Goal: Task Accomplishment & Management: Use online tool/utility

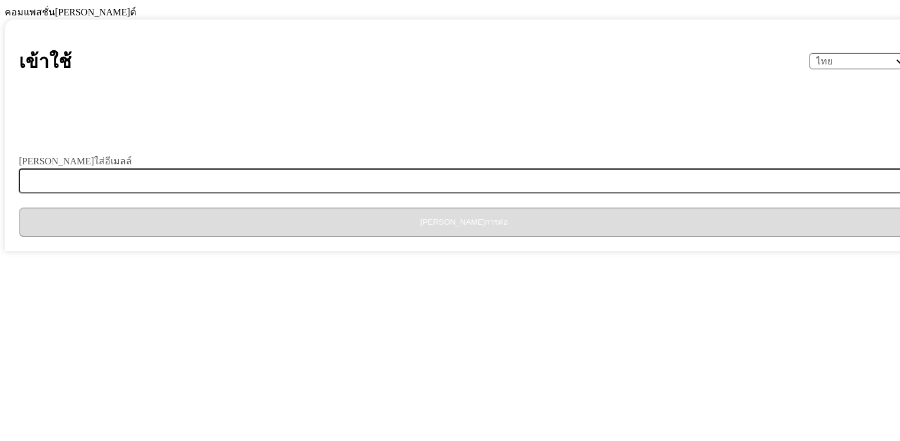
select select "th"
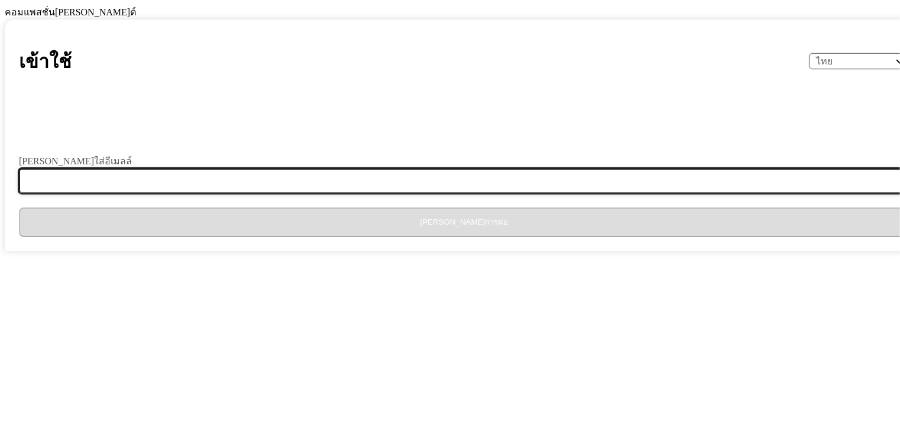
click at [373, 193] on input "กรุณาใส่อีเมลล์" at bounding box center [471, 181] width 905 height 25
type input "th996_implementer1@hotmail.com"
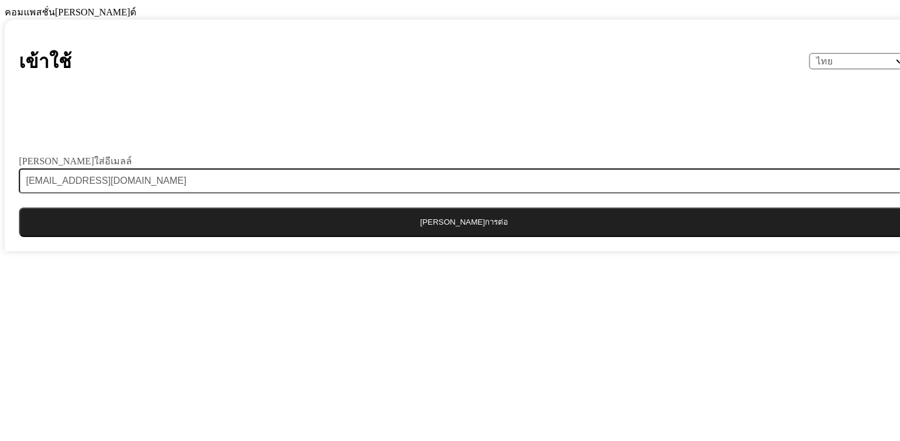
click at [438, 237] on button "ดำเนินการต่อ" at bounding box center [464, 223] width 891 height 30
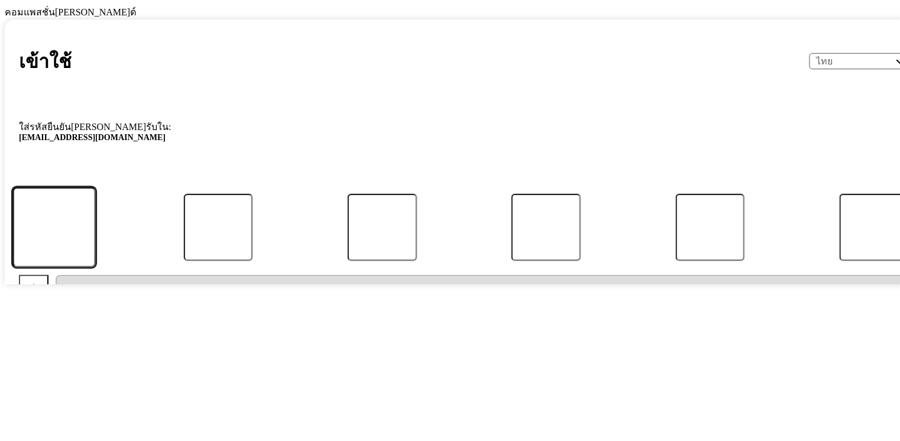
click at [96, 268] on input "รหัส" at bounding box center [54, 228] width 83 height 80
type input "3"
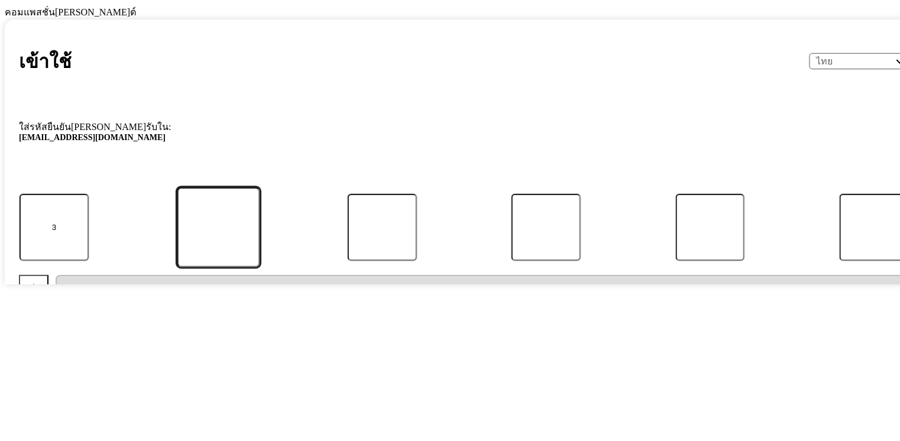
type input "2"
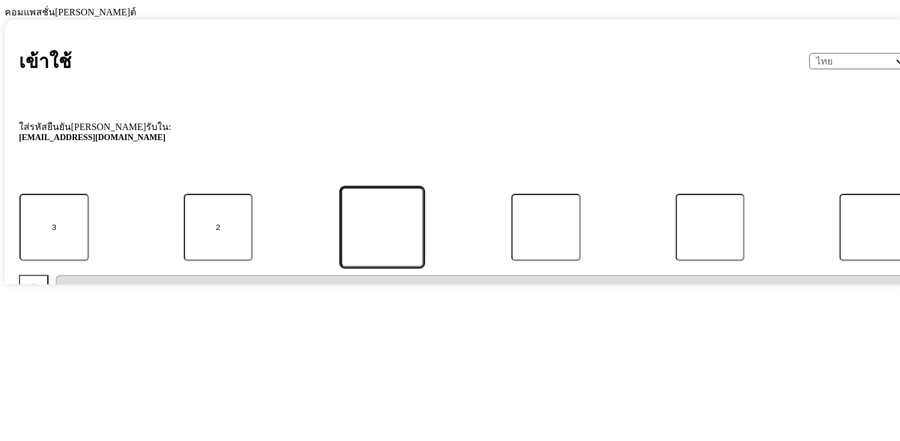
type input "0"
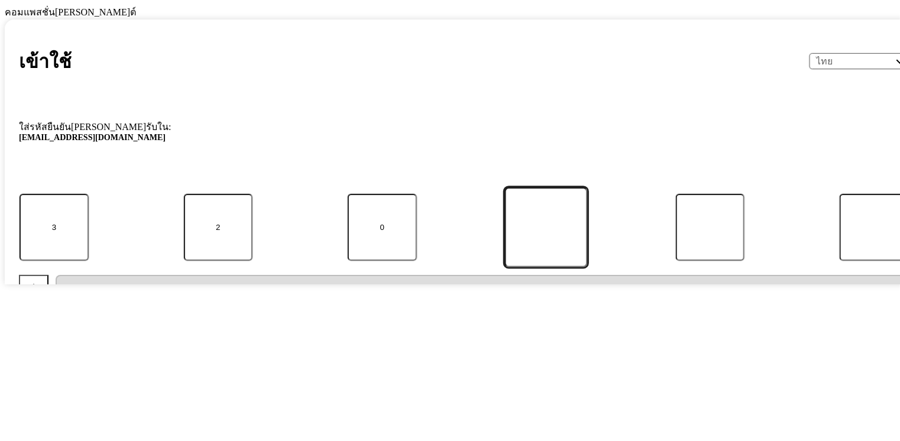
type input "9"
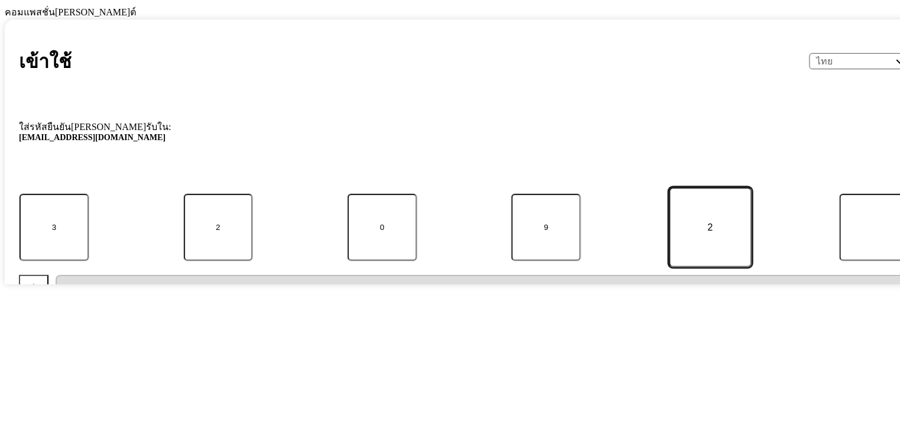
type input "3"
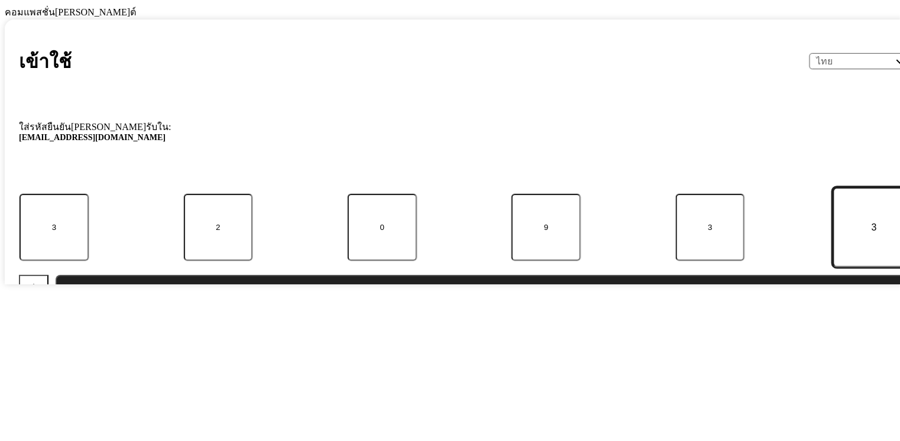
type input "3"
click at [425, 305] on button "ส่ง" at bounding box center [483, 290] width 854 height 30
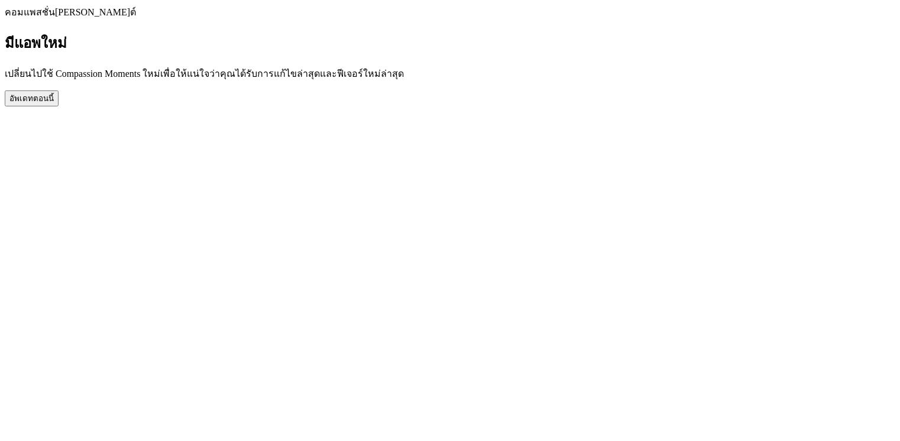
click at [59, 106] on button "อัพเดทตอนนี้" at bounding box center [32, 99] width 54 height 16
